Goal: Transaction & Acquisition: Purchase product/service

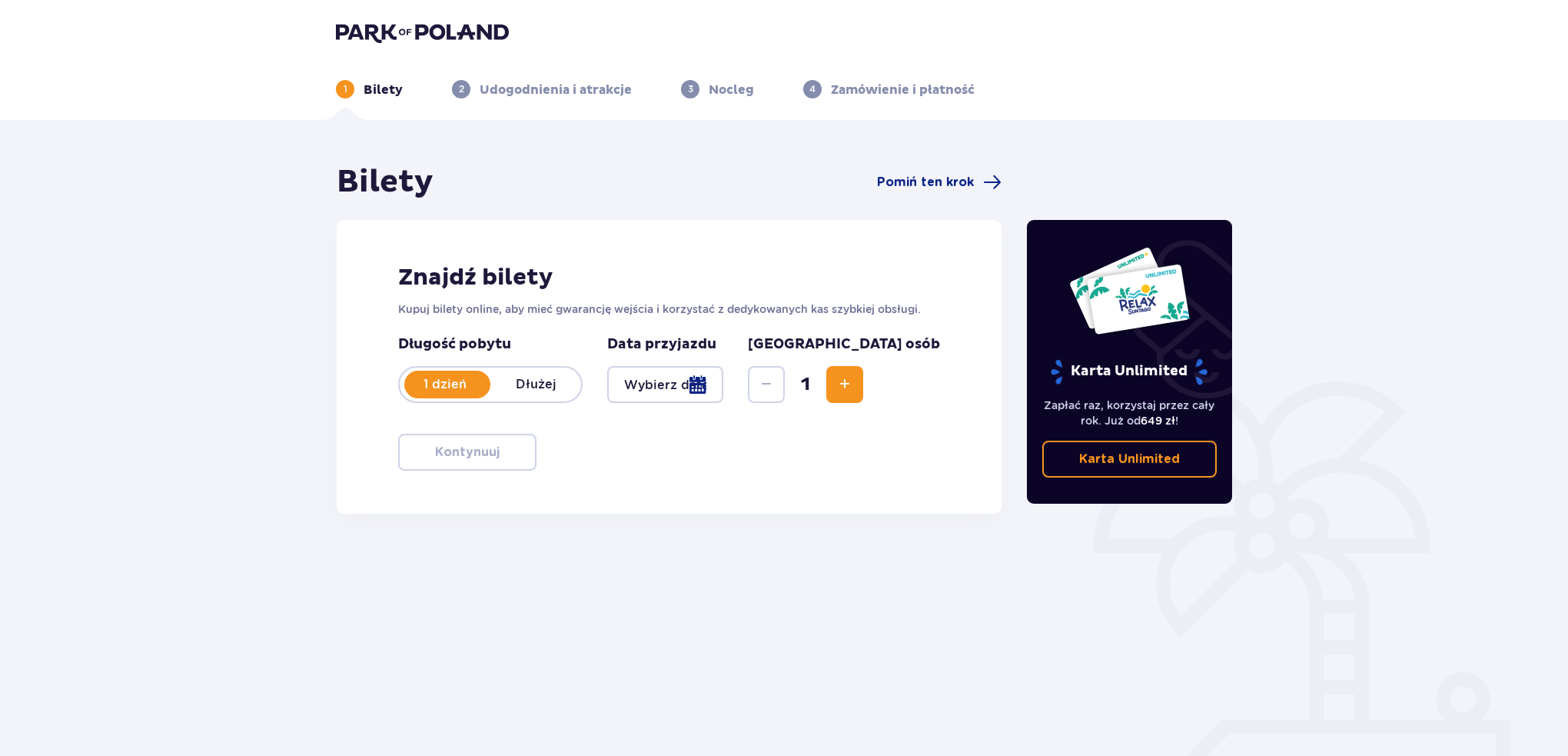
click at [723, 385] on div at bounding box center [665, 383] width 116 height 36
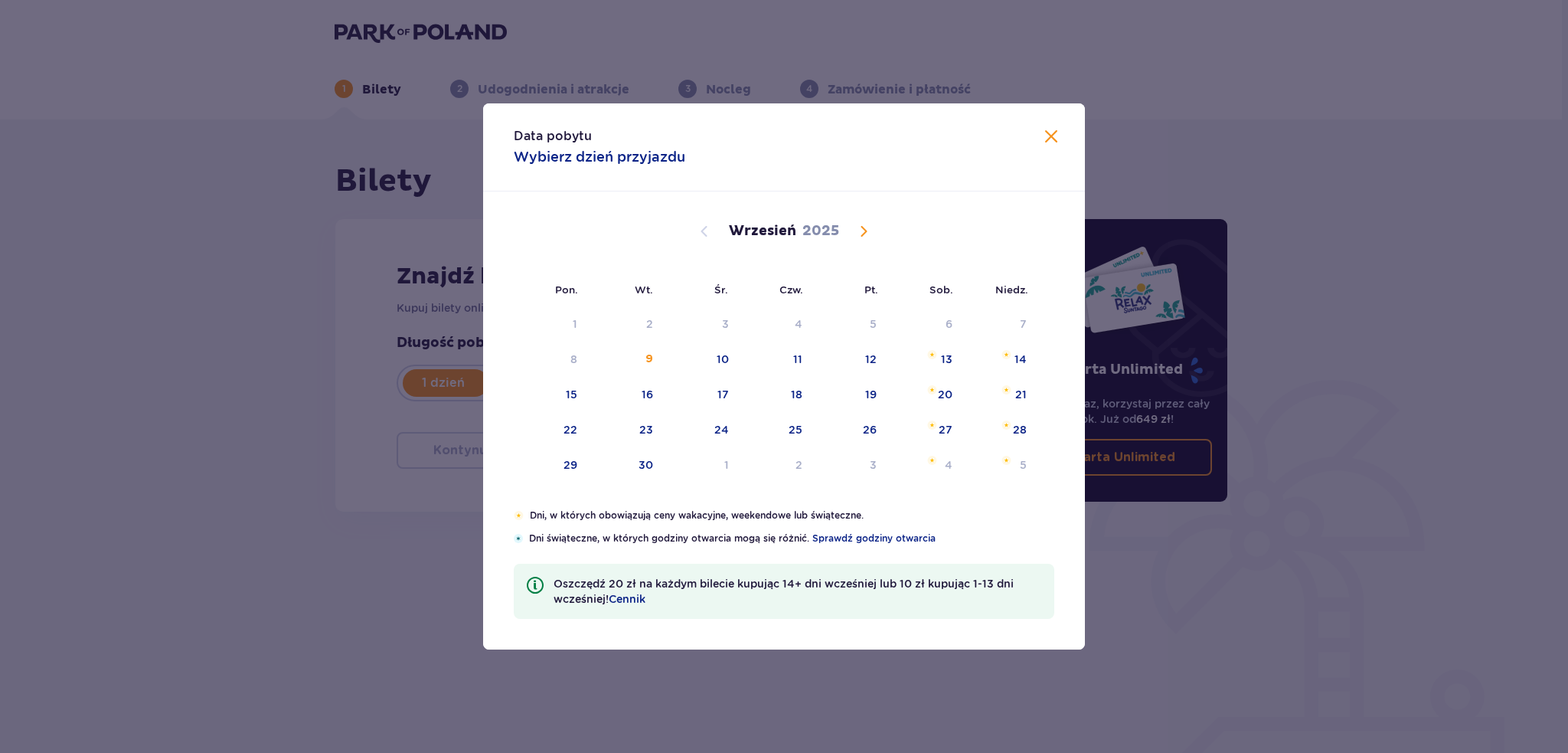
click at [1052, 133] on span at bounding box center [1052, 136] width 19 height 19
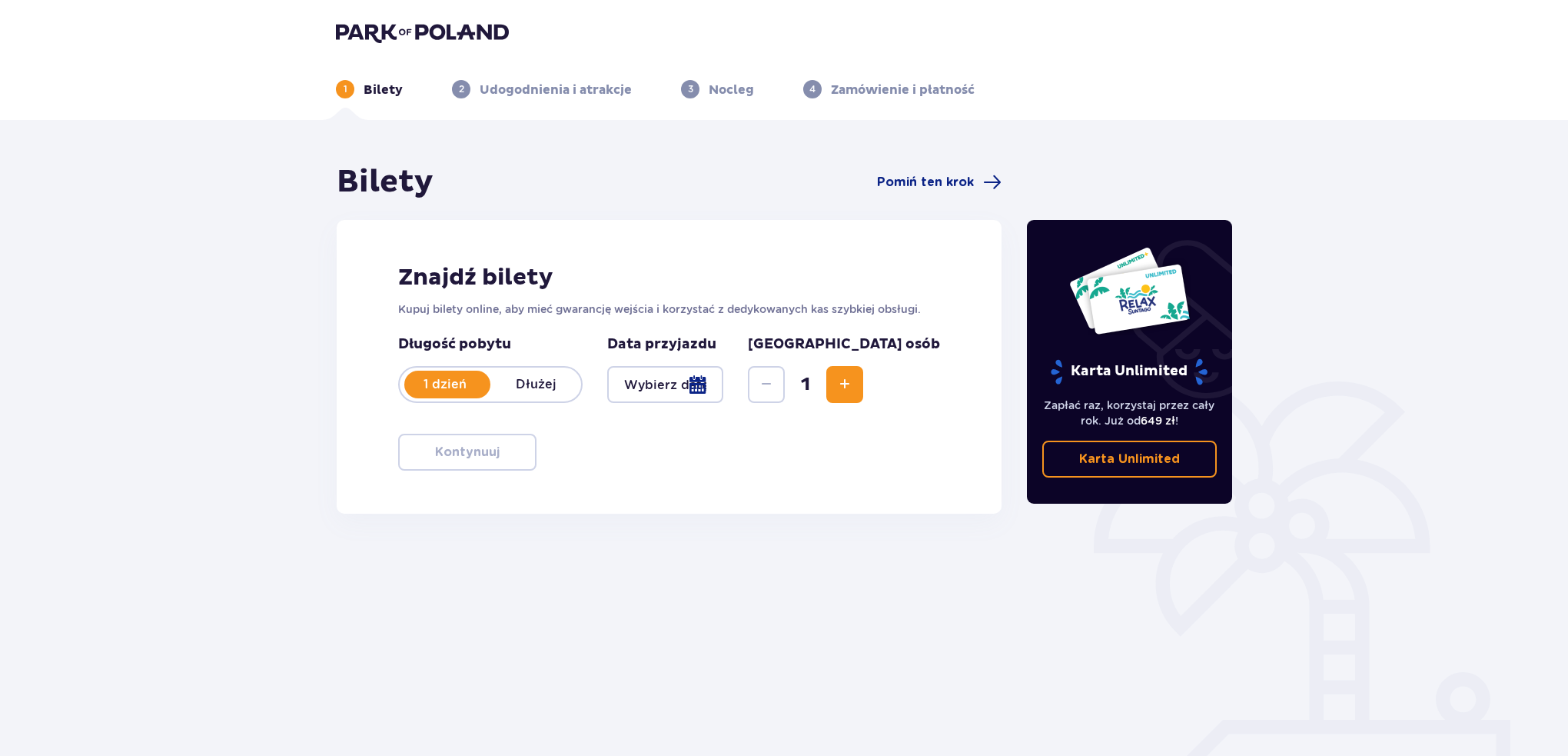
click at [697, 390] on div at bounding box center [665, 383] width 116 height 36
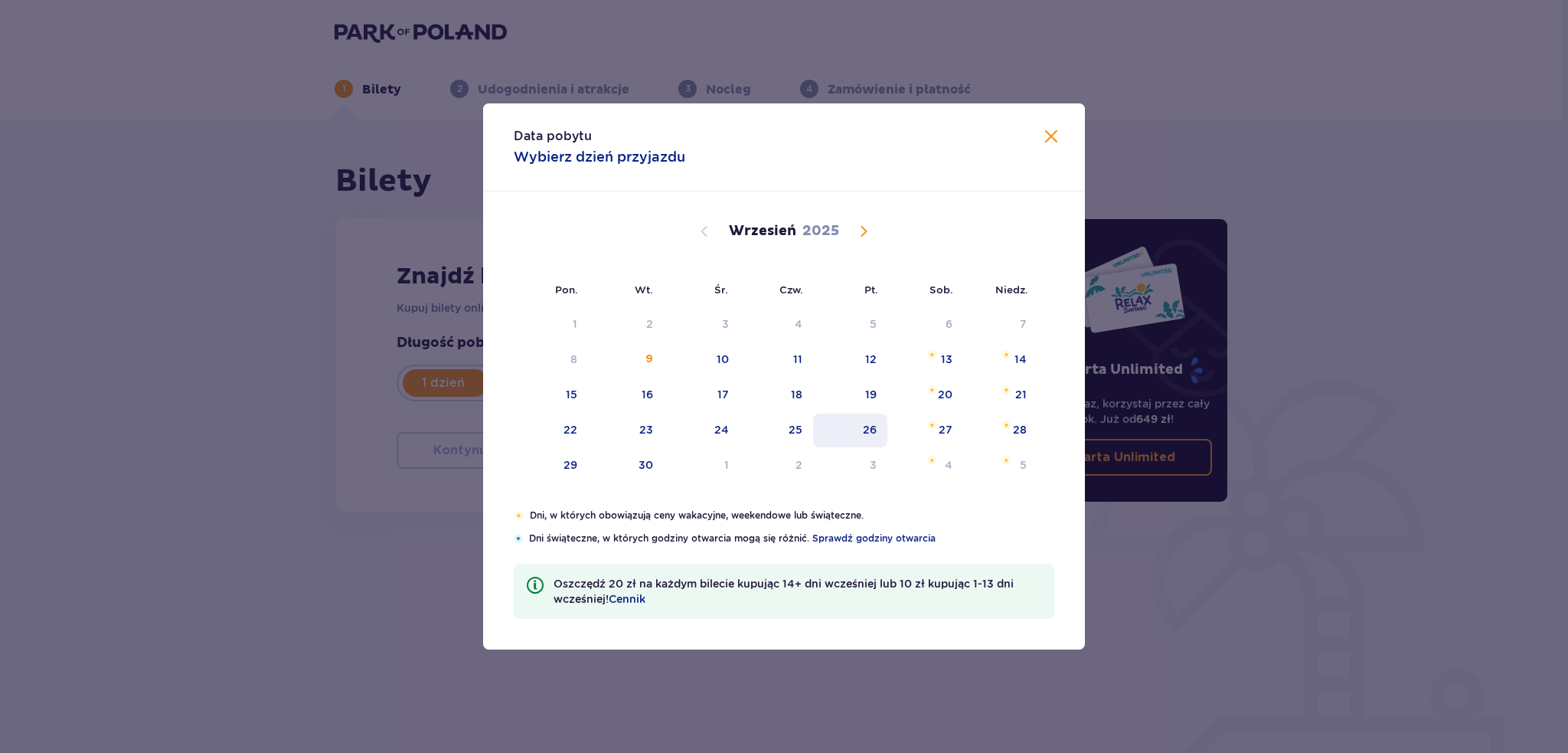
click at [834, 433] on div "26" at bounding box center [850, 431] width 74 height 34
type input "[DATE]"
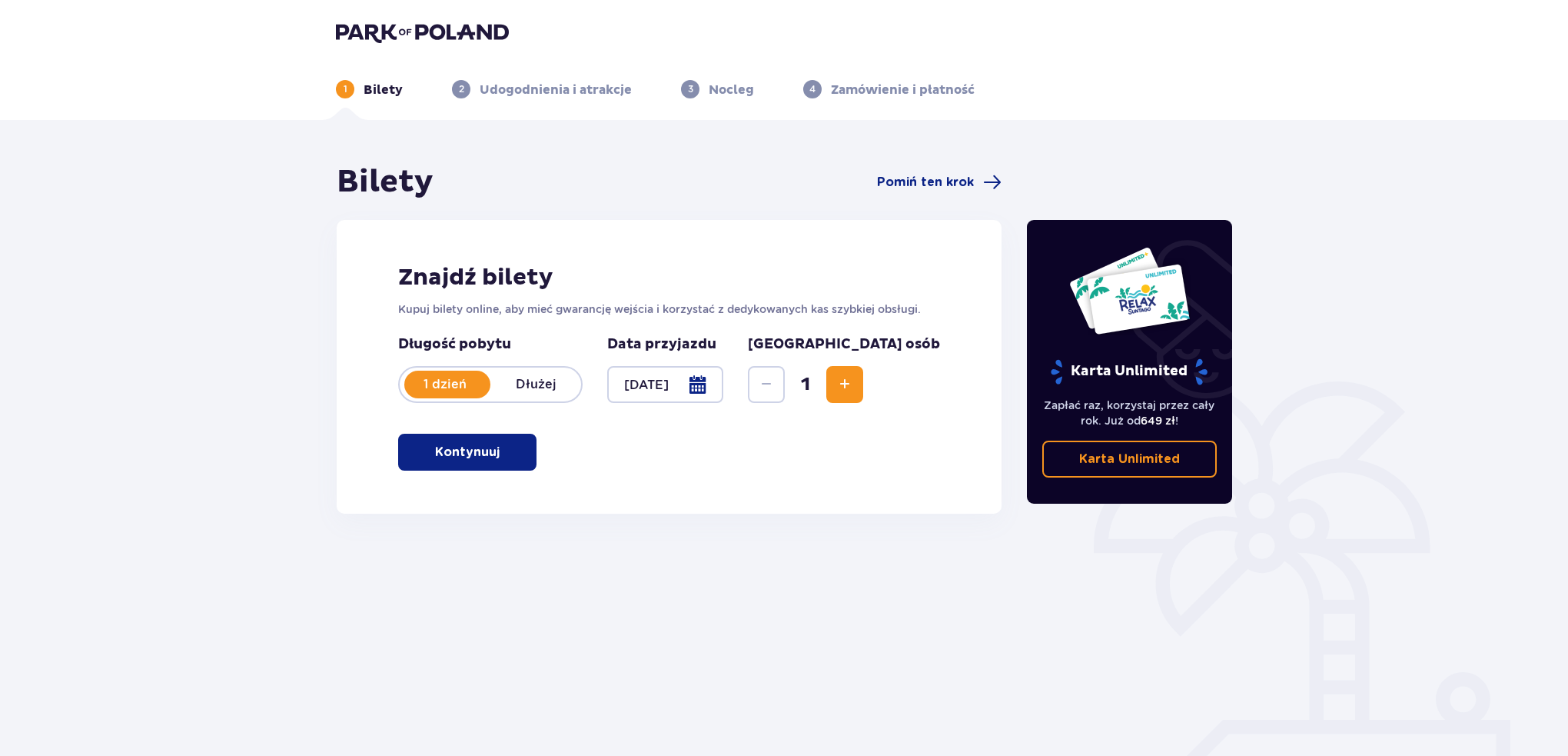
click at [863, 383] on div "1" at bounding box center [805, 383] width 116 height 36
click at [853, 393] on span "Increase" at bounding box center [844, 384] width 19 height 19
click at [454, 462] on button "Kontynuuj" at bounding box center [468, 452] width 139 height 36
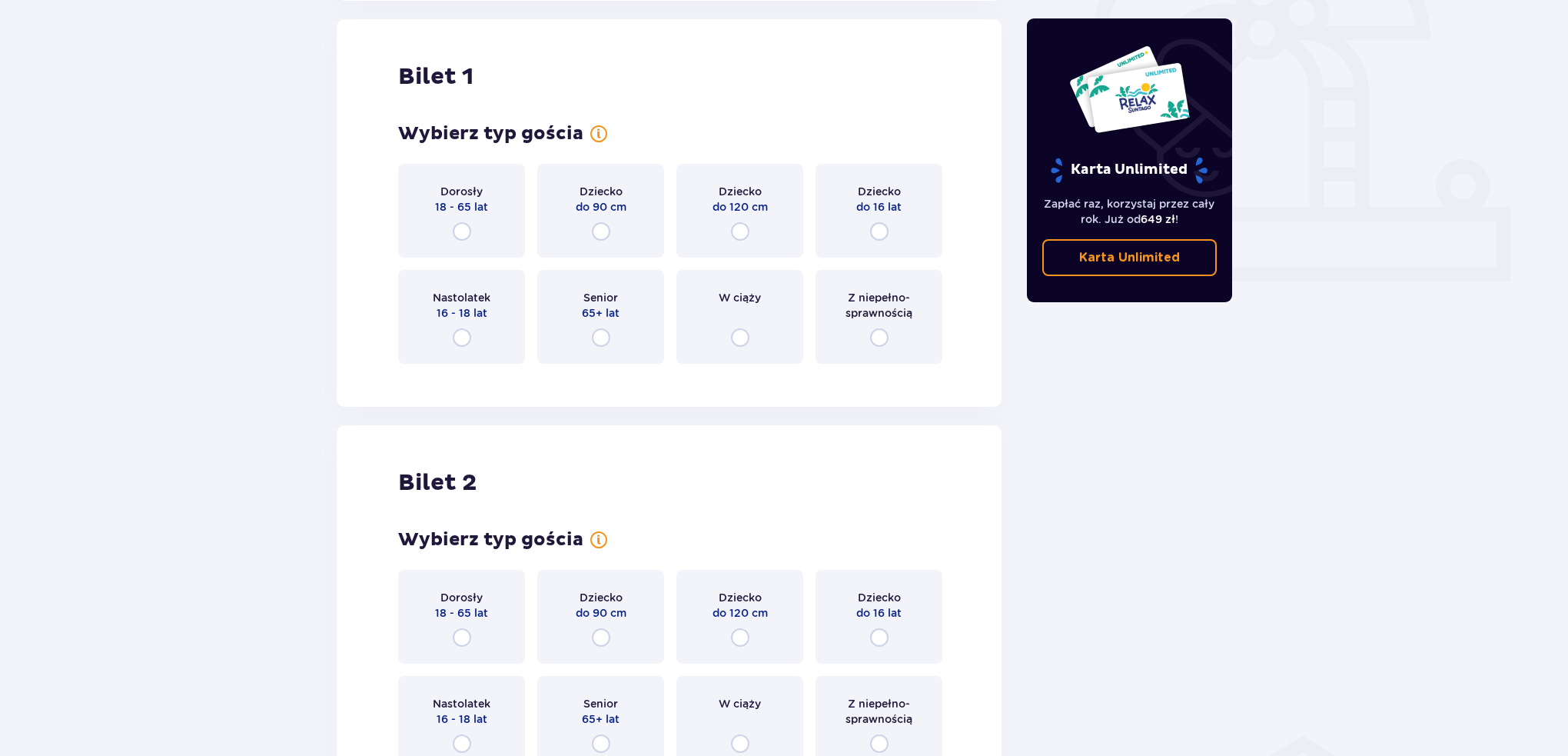
scroll to position [513, 0]
click at [466, 227] on input "radio" at bounding box center [461, 230] width 19 height 19
radio input "true"
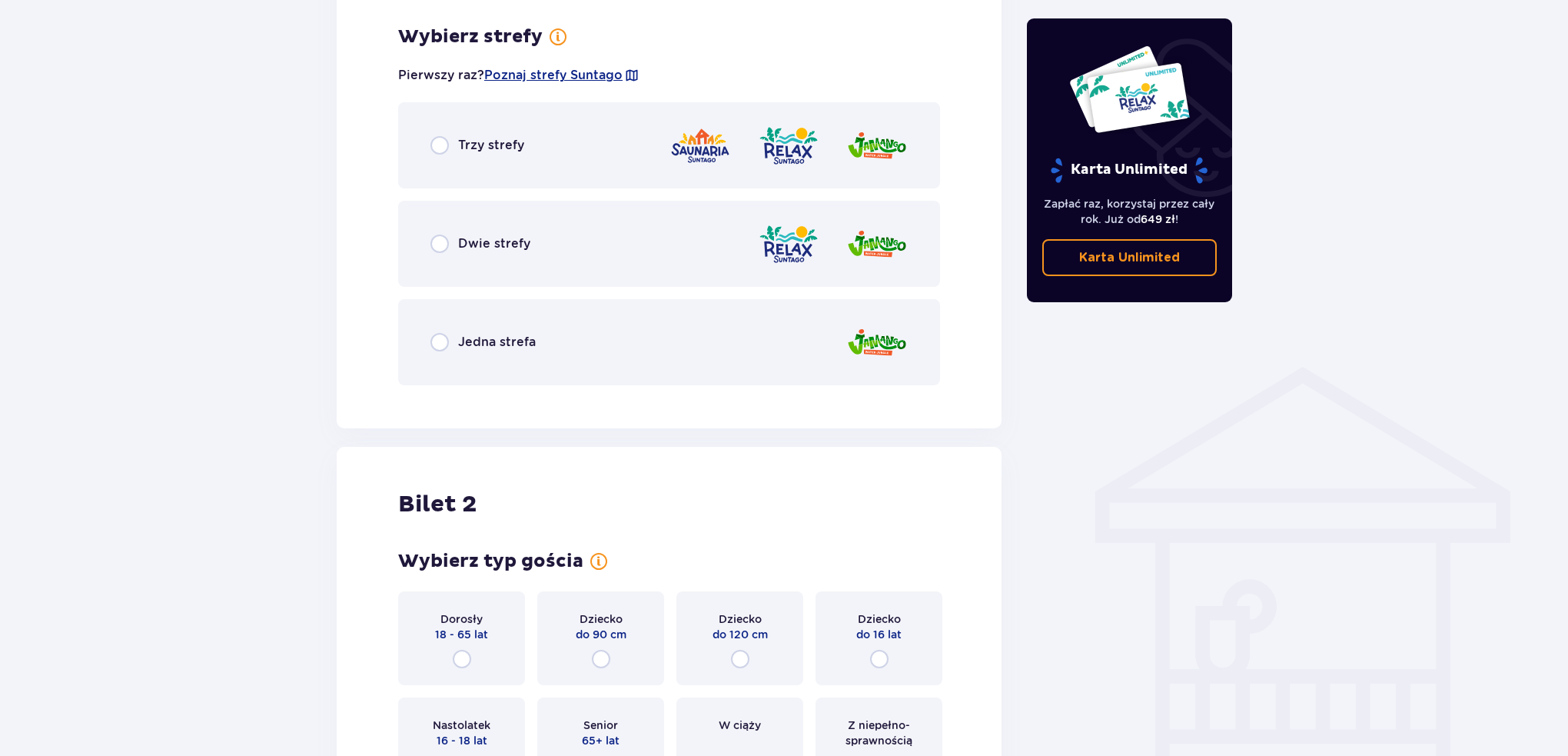
scroll to position [889, 0]
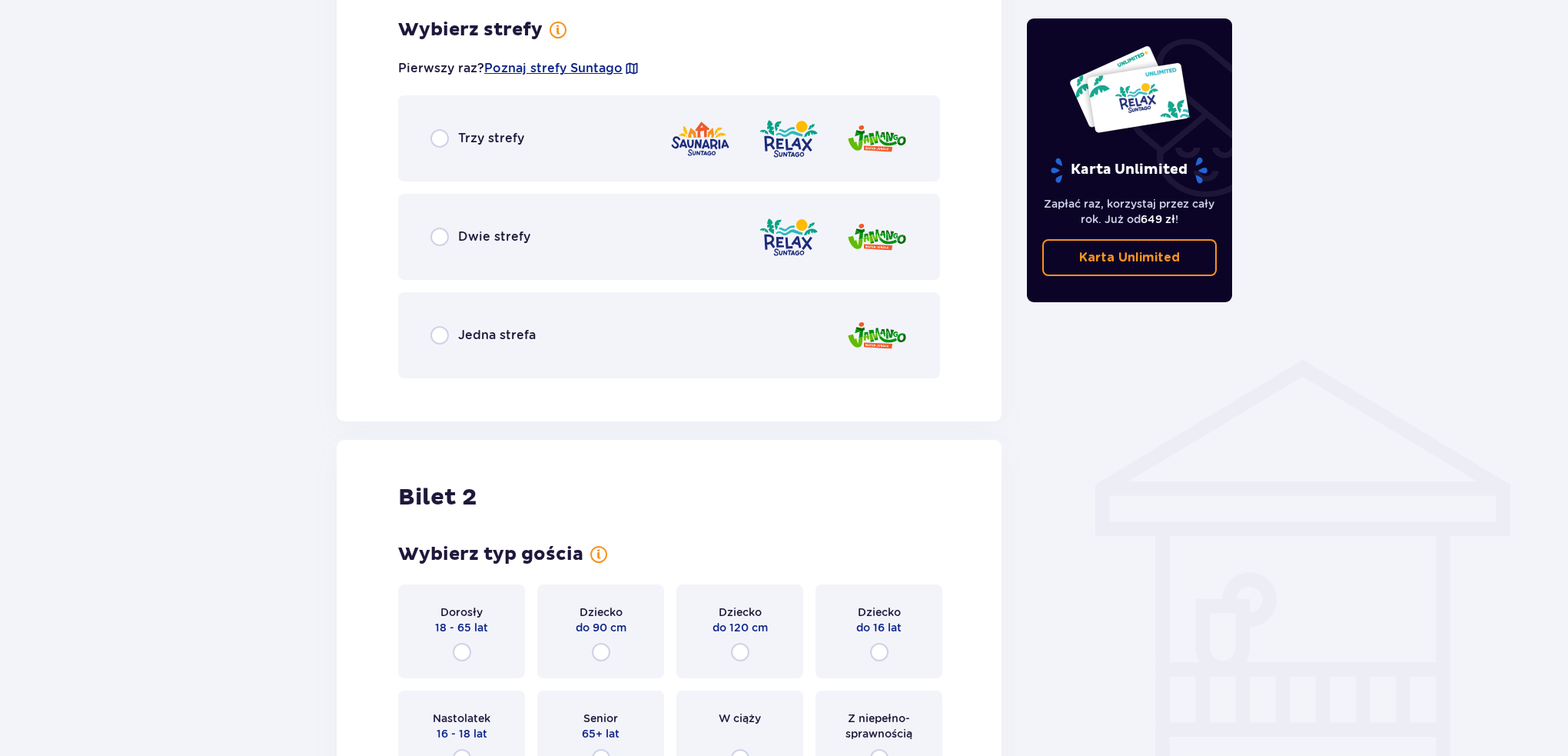
click at [575, 251] on div "Dwie strefy" at bounding box center [668, 237] width 541 height 86
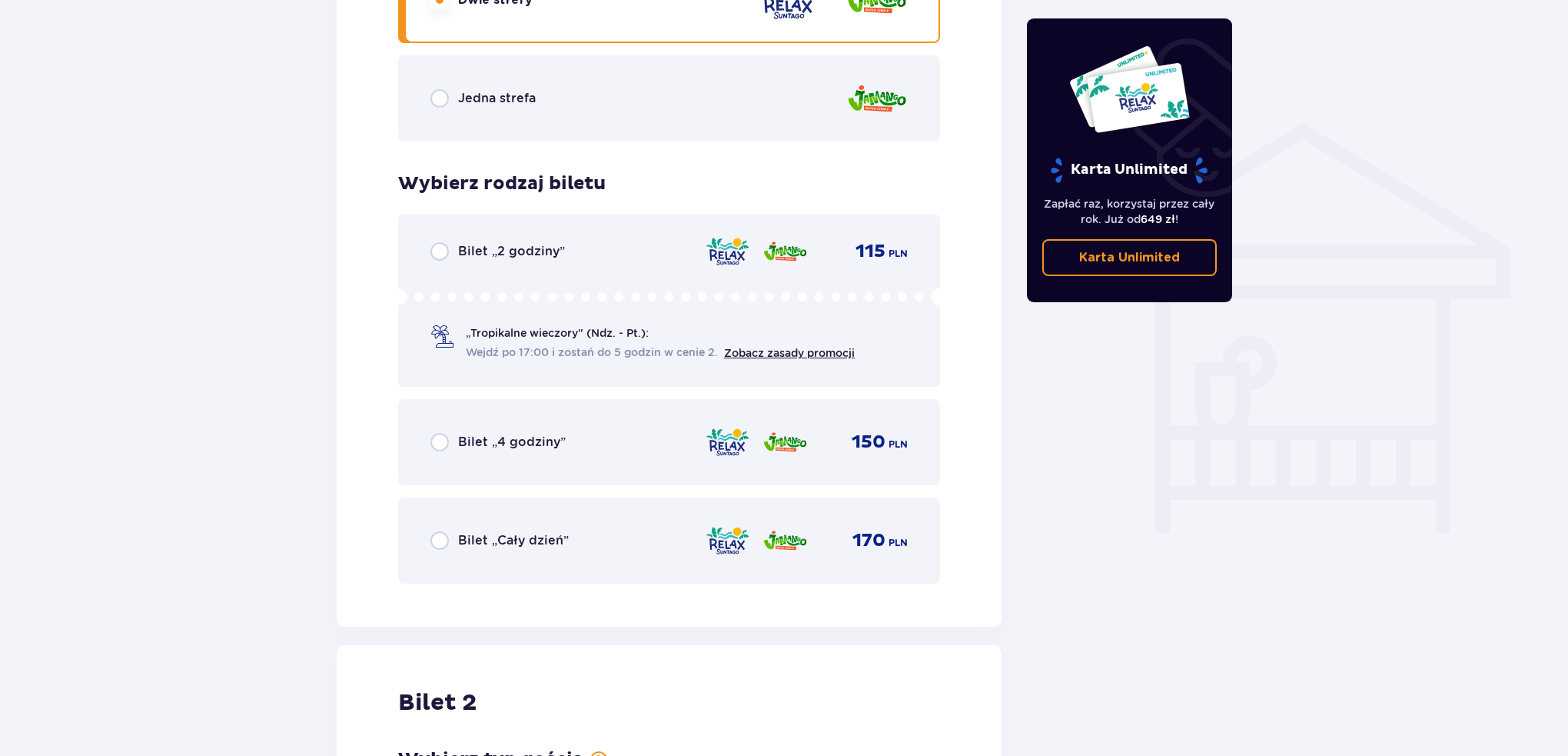
scroll to position [818, 0]
